Goal: Task Accomplishment & Management: Use online tool/utility

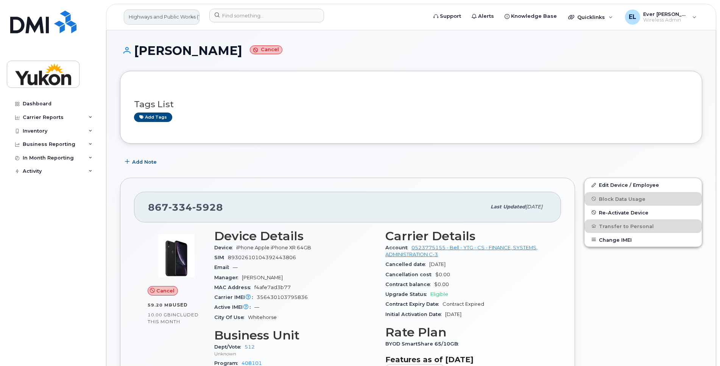
click at [151, 14] on link "Highways and Public Works (YTG)" at bounding box center [162, 16] width 76 height 15
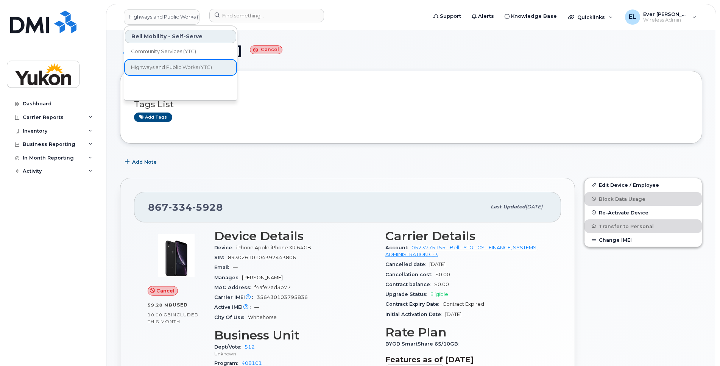
click at [270, 4] on div "Highways and Public Works (YTG) Bell Mobility - Self-Serve Community Services (…" at bounding box center [411, 17] width 610 height 26
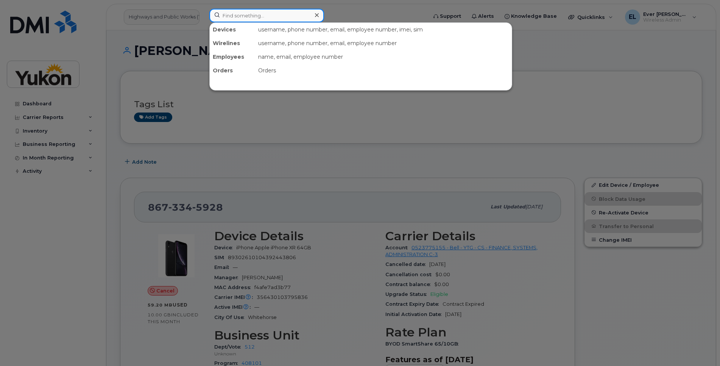
click at [279, 19] on input at bounding box center [266, 16] width 115 height 14
type input "[PERSON_NAME]"
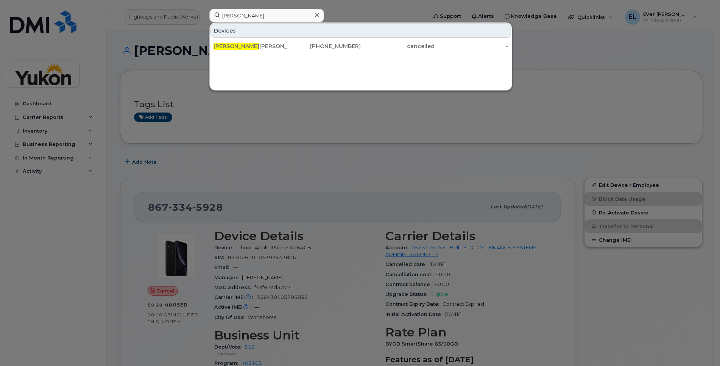
click at [274, 37] on div "Devices" at bounding box center [360, 30] width 301 height 14
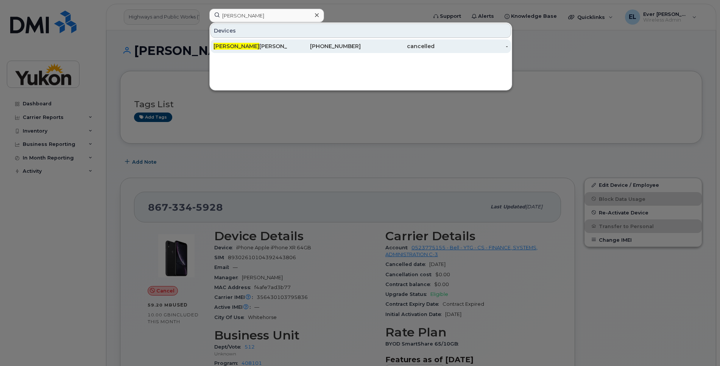
click at [277, 47] on div "[PERSON_NAME]" at bounding box center [251, 46] width 74 height 8
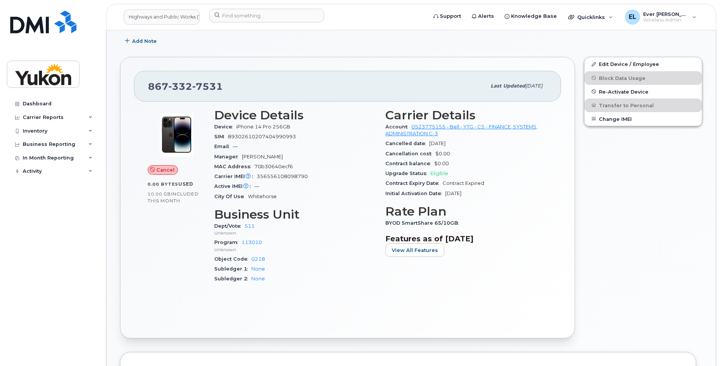
scroll to position [170, 0]
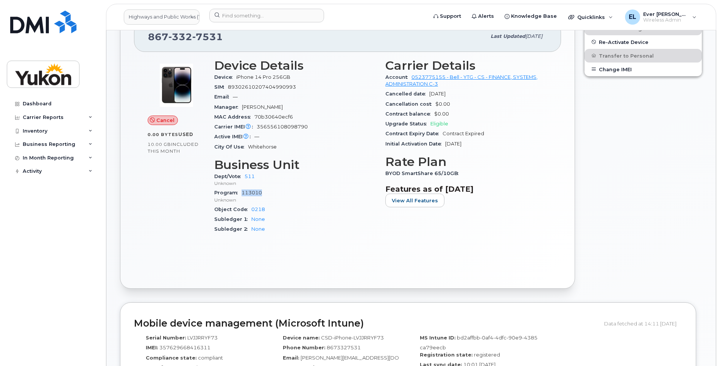
drag, startPoint x: 269, startPoint y: 193, endPoint x: 243, endPoint y: 191, distance: 26.6
click at [243, 191] on div "Program 113010 Unknown" at bounding box center [295, 196] width 162 height 16
drag, startPoint x: 243, startPoint y: 191, endPoint x: 248, endPoint y: 193, distance: 5.4
copy link "113010"
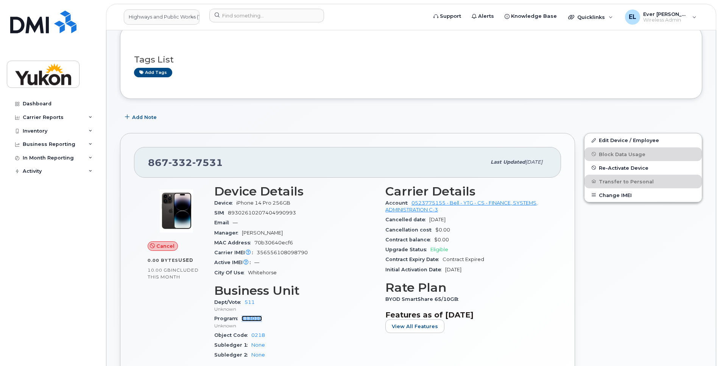
scroll to position [0, 0]
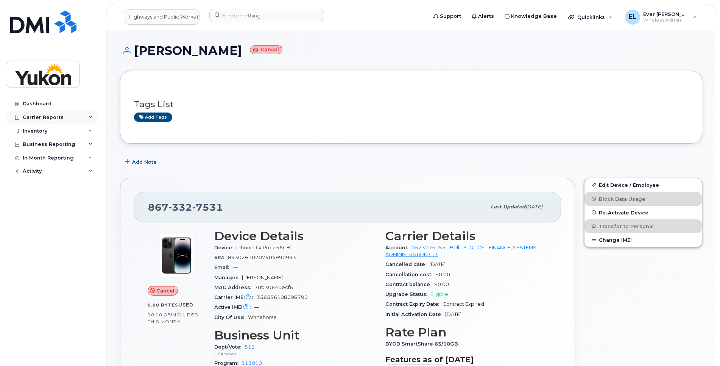
click at [48, 122] on div "Carrier Reports" at bounding box center [53, 118] width 92 height 14
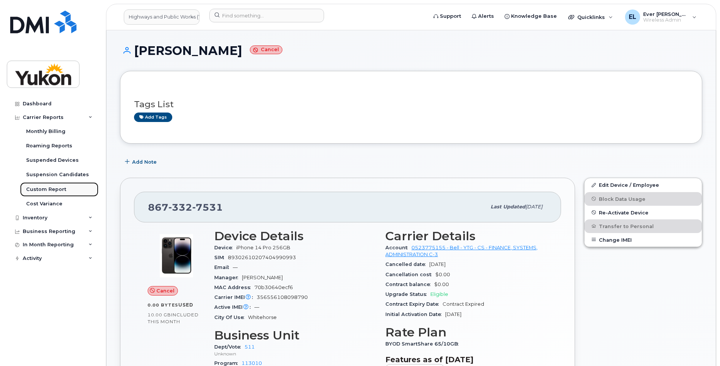
click at [45, 190] on div "Custom Report" at bounding box center [46, 189] width 40 height 7
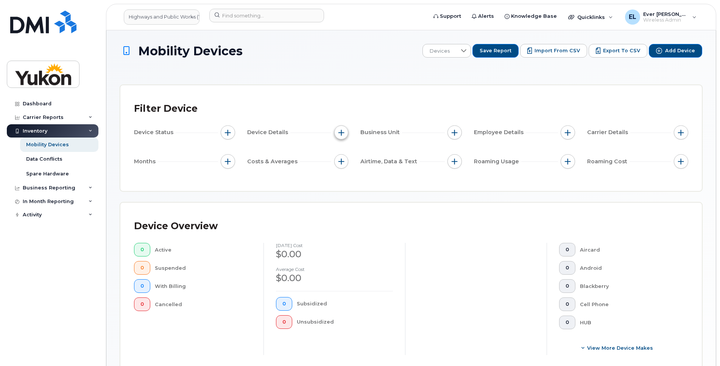
click at [337, 135] on button "button" at bounding box center [341, 132] width 14 height 14
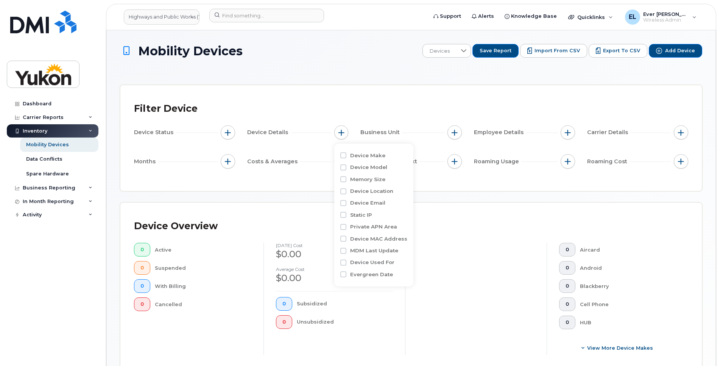
click at [444, 236] on div "Device Overview 0 Active 0 Suspended 0 With Billing 0 Cancelled September 2025 …" at bounding box center [411, 288] width 554 height 145
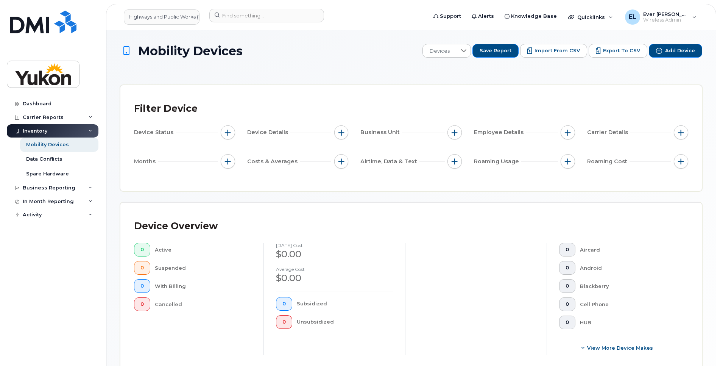
click at [367, 133] on span "Business Unit" at bounding box center [381, 132] width 42 height 8
click at [453, 130] on span "button" at bounding box center [455, 132] width 6 height 6
click at [476, 182] on label "Program" at bounding box center [475, 179] width 24 height 7
click at [460, 182] on input "Program" at bounding box center [457, 179] width 6 height 6
checkbox input "true"
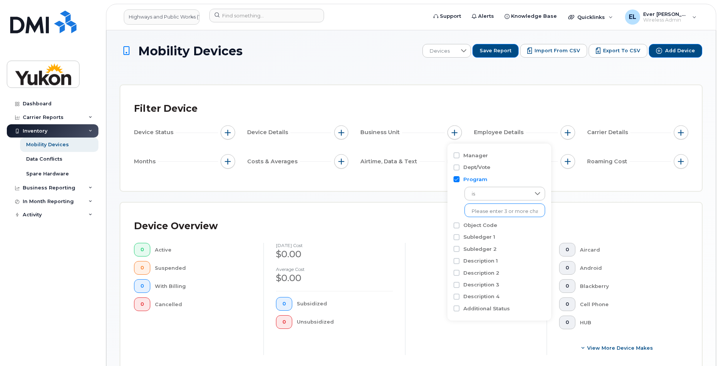
click at [485, 213] on input "text" at bounding box center [505, 211] width 66 height 7
paste input "113010"
type input "113010"
click at [501, 228] on li "Unknown - 113010" at bounding box center [500, 227] width 73 height 14
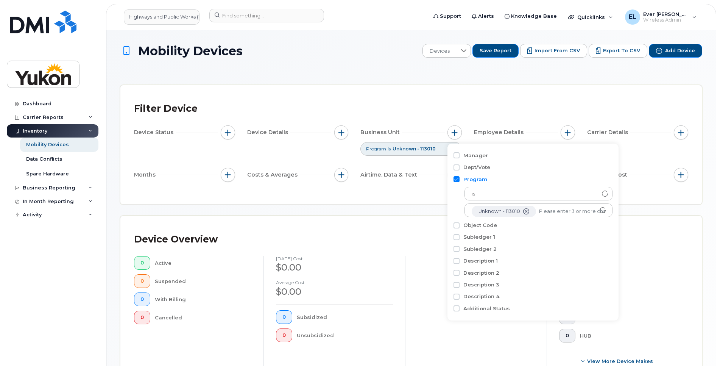
click at [424, 210] on div "Mobility Devices Devices Save Report Import from CSV Export to CSV Add Device F…" at bounding box center [411, 290] width 582 height 492
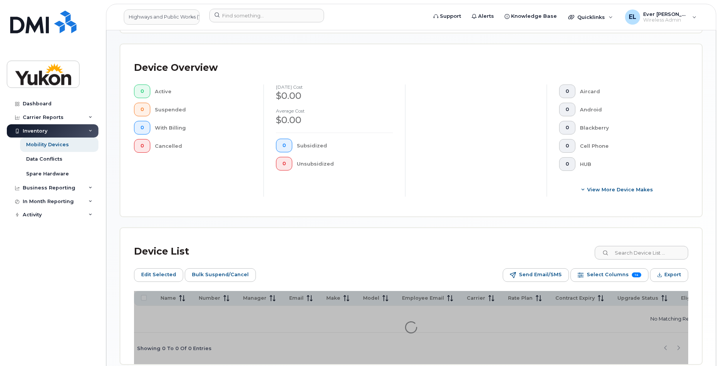
scroll to position [210, 0]
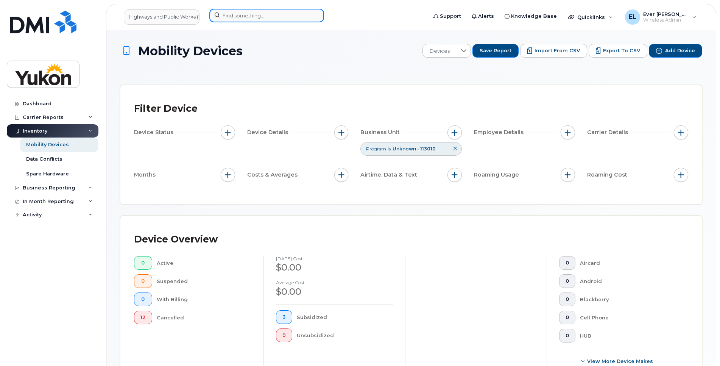
click at [255, 12] on input at bounding box center [266, 16] width 115 height 14
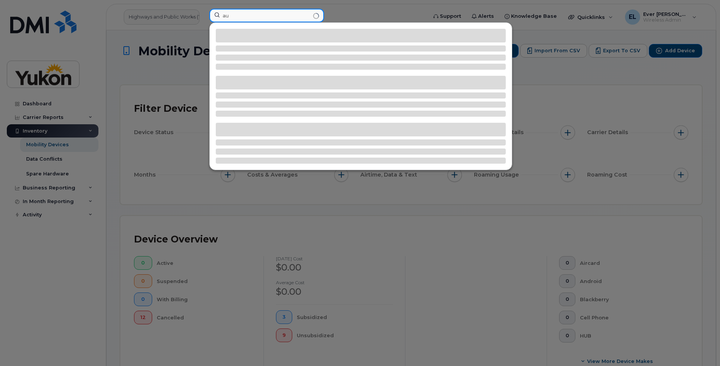
type input "a"
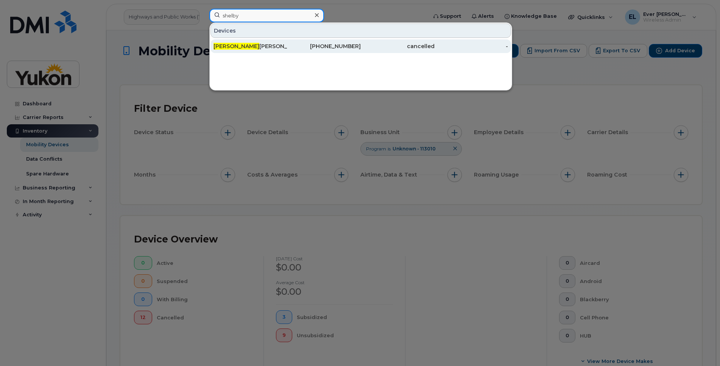
type input "shelby"
click at [281, 42] on div "Shelby Workman" at bounding box center [251, 46] width 74 height 14
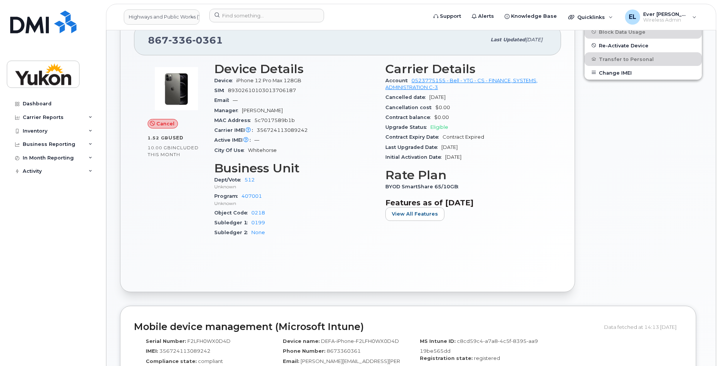
scroll to position [57, 0]
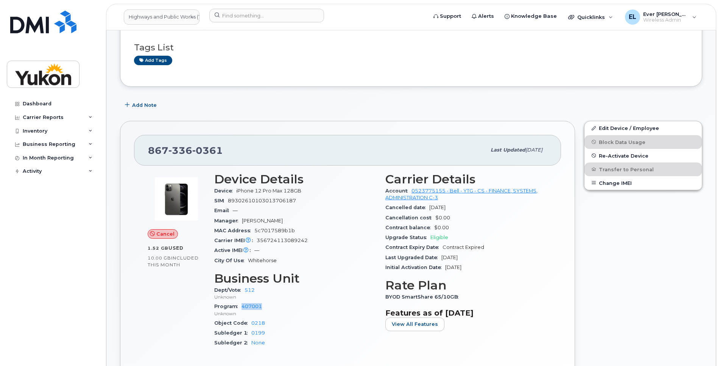
drag, startPoint x: 271, startPoint y: 306, endPoint x: 245, endPoint y: 303, distance: 26.7
click at [244, 303] on div "Program 407001 Unknown" at bounding box center [295, 309] width 162 height 16
drag, startPoint x: 245, startPoint y: 303, endPoint x: 277, endPoint y: 316, distance: 34.6
click at [284, 317] on div "Program 407001 Unknown" at bounding box center [295, 309] width 162 height 16
drag, startPoint x: 266, startPoint y: 307, endPoint x: 242, endPoint y: 302, distance: 24.6
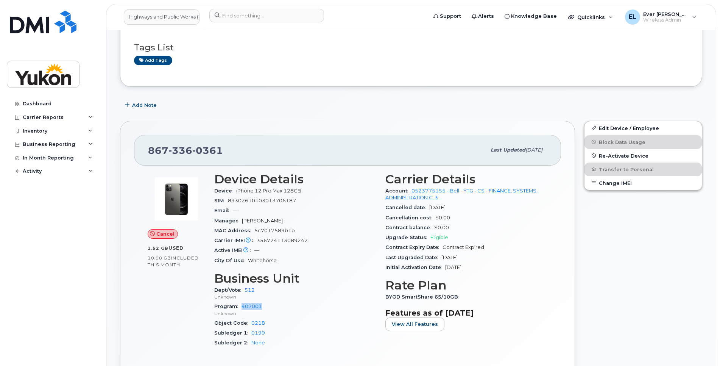
click at [242, 302] on div "Program 407001 Unknown" at bounding box center [295, 309] width 162 height 16
copy link "407001"
click at [248, 8] on header "Highways and Public Works (YTG) Support Alerts Knowledge Base Quicklinks Suspen…" at bounding box center [411, 17] width 610 height 26
click at [250, 16] on input at bounding box center [266, 16] width 115 height 14
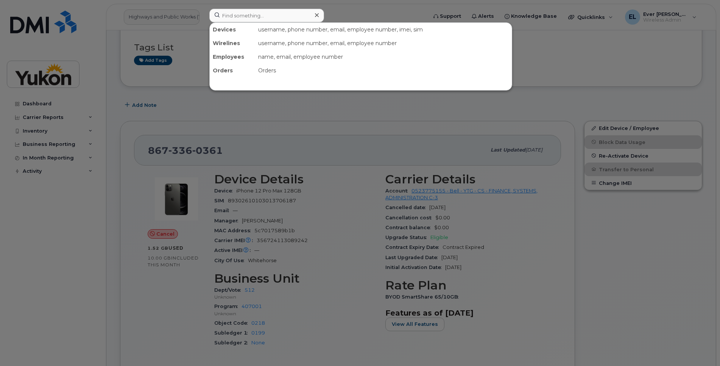
click at [26, 112] on div at bounding box center [360, 183] width 720 height 366
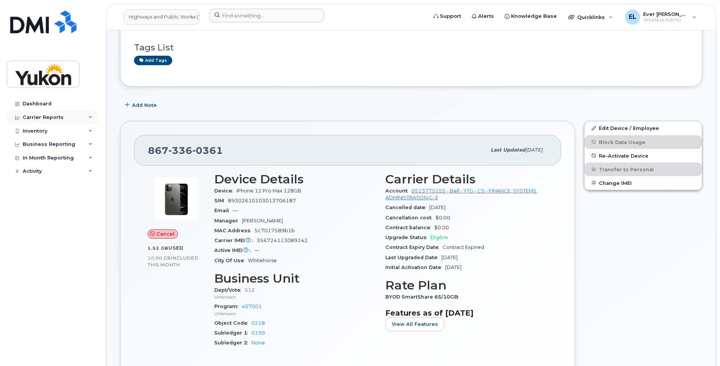
click at [27, 118] on div "Carrier Reports" at bounding box center [43, 117] width 41 height 6
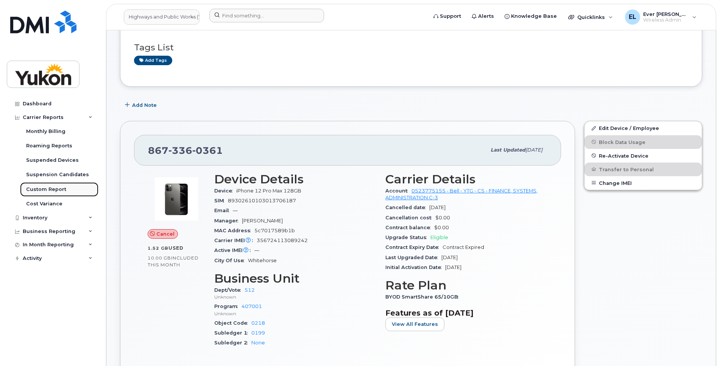
click at [43, 190] on div "Custom Report" at bounding box center [46, 189] width 40 height 7
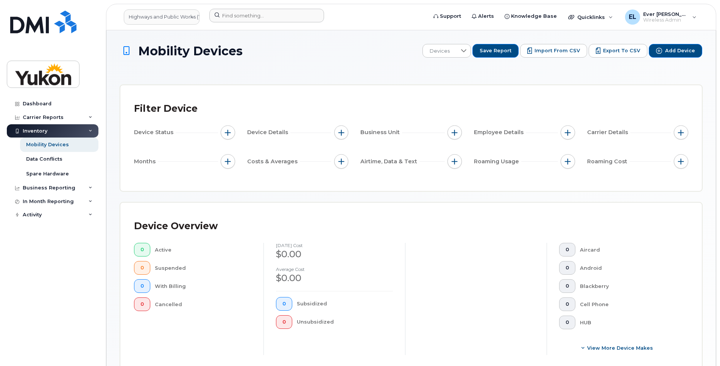
click at [467, 132] on div "Device Status Device Details Business Unit Employee Details Carrier Details Mon…" at bounding box center [411, 148] width 554 height 46
click at [458, 132] on button "button" at bounding box center [454, 132] width 14 height 14
click at [469, 178] on label "Program" at bounding box center [475, 179] width 24 height 7
click at [460, 178] on input "Program" at bounding box center [457, 179] width 6 height 6
checkbox input "true"
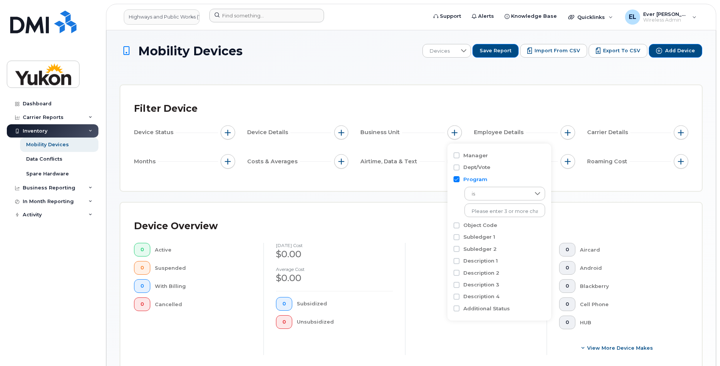
click at [485, 217] on div "Program is No results found" at bounding box center [500, 196] width 92 height 46
click at [487, 212] on input "text" at bounding box center [505, 211] width 66 height 7
paste input "407001"
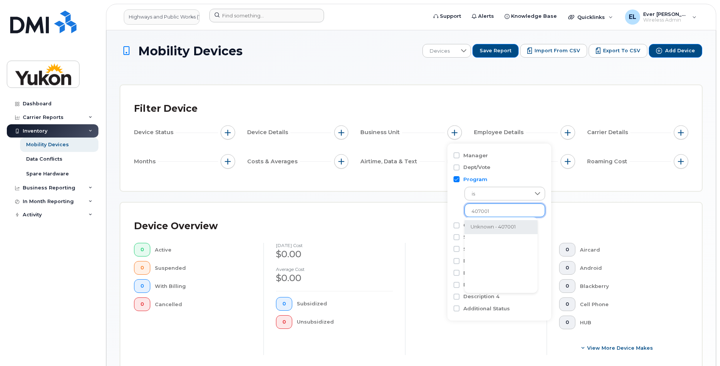
type input "407001"
click at [520, 226] on li "Unknown - 407001" at bounding box center [500, 227] width 73 height 14
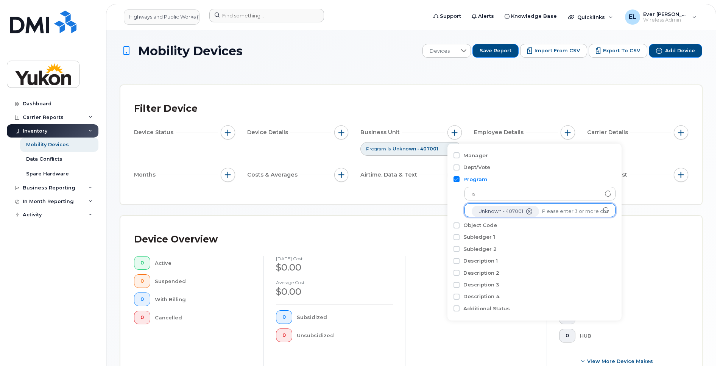
click at [380, 211] on div "Mobility Devices Devices Save Report Import from CSV Export to CSV Add Device F…" at bounding box center [411, 290] width 582 height 492
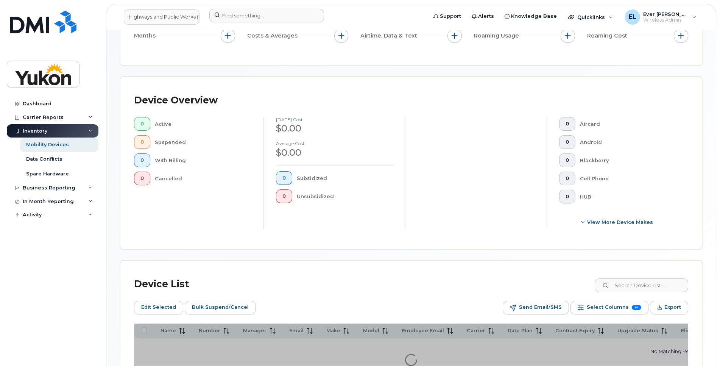
scroll to position [210, 0]
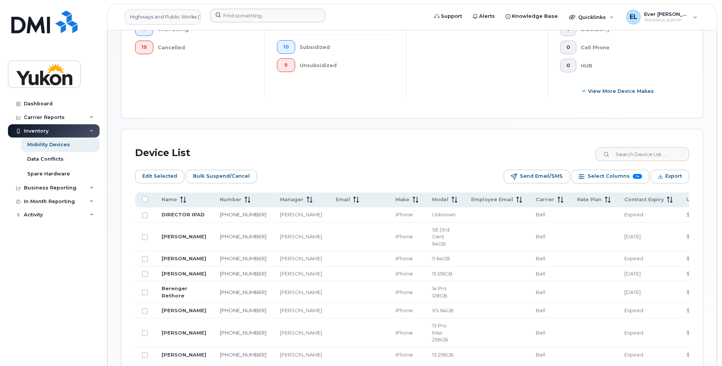
scroll to position [210, 0]
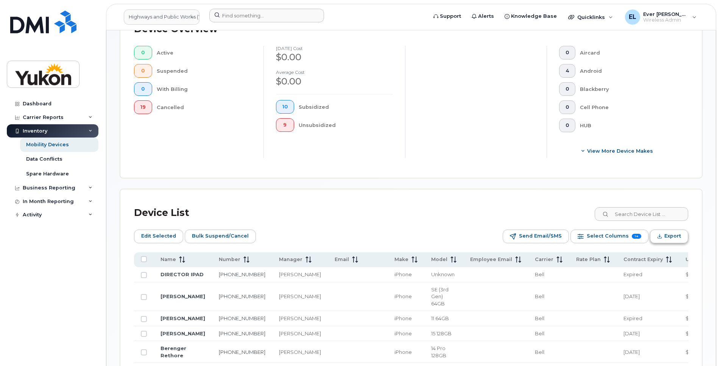
click at [666, 235] on span "Export" at bounding box center [672, 235] width 17 height 11
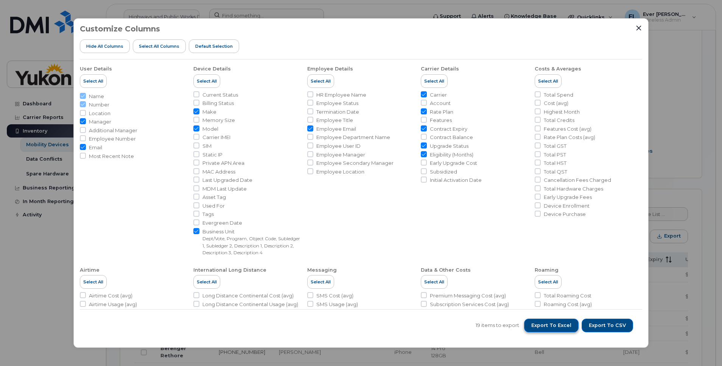
click at [567, 322] on span "Export to Excel" at bounding box center [551, 325] width 40 height 7
